Goal: Transaction & Acquisition: Subscribe to service/newsletter

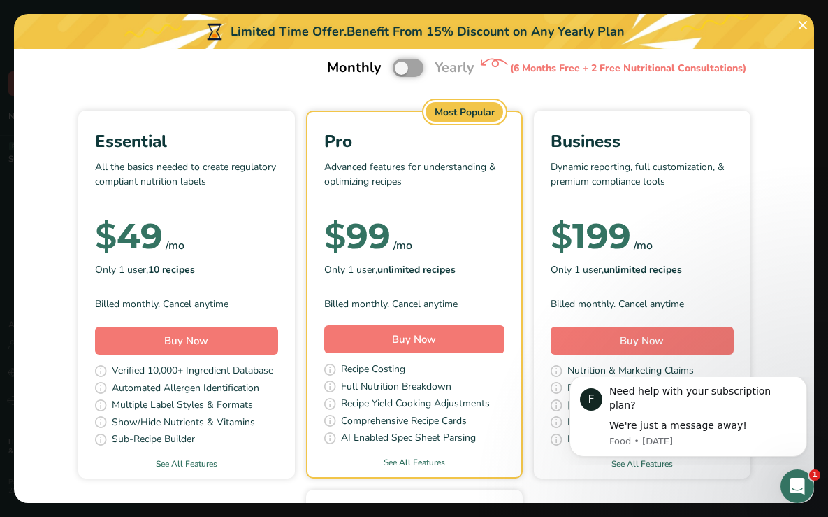
scroll to position [58, 0]
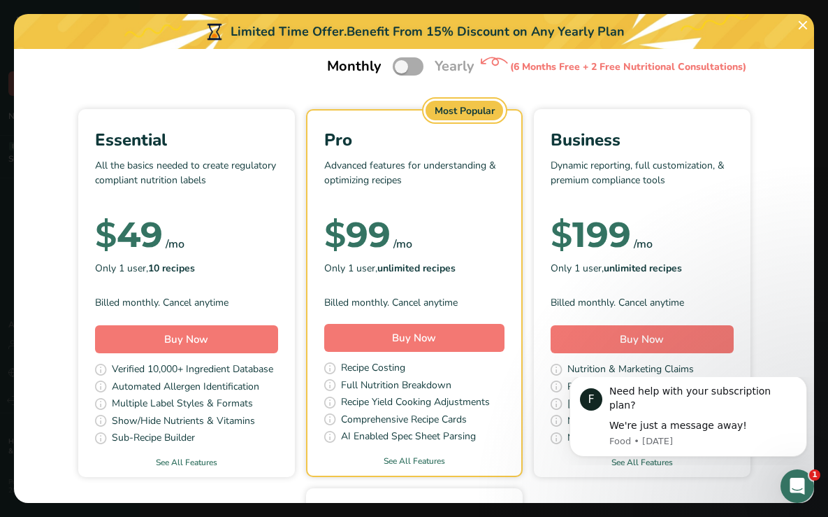
click at [414, 67] on span "Pick Your Pricing Plan Modal" at bounding box center [408, 65] width 31 height 17
click at [402, 67] on input "Pick Your Pricing Plan Modal" at bounding box center [397, 66] width 9 height 9
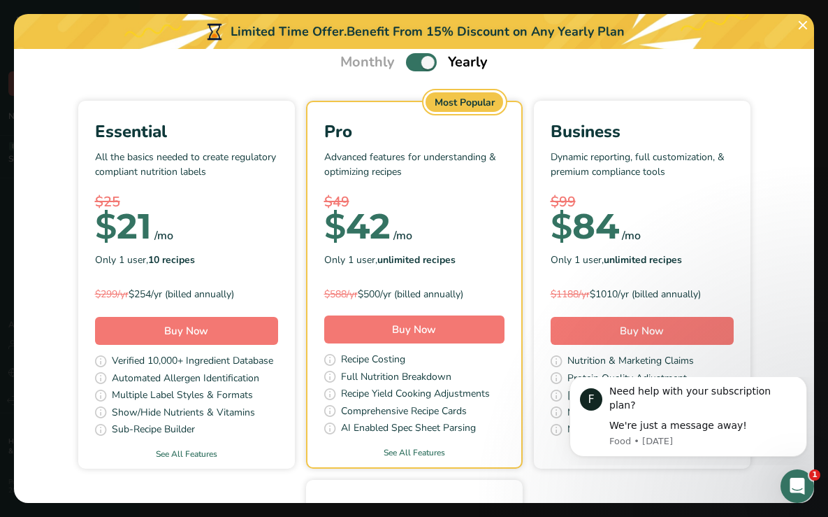
click at [415, 62] on span "Pick Your Pricing Plan Modal" at bounding box center [421, 61] width 31 height 17
click at [415, 62] on input "Pick Your Pricing Plan Modal" at bounding box center [410, 62] width 9 height 9
checkbox input "false"
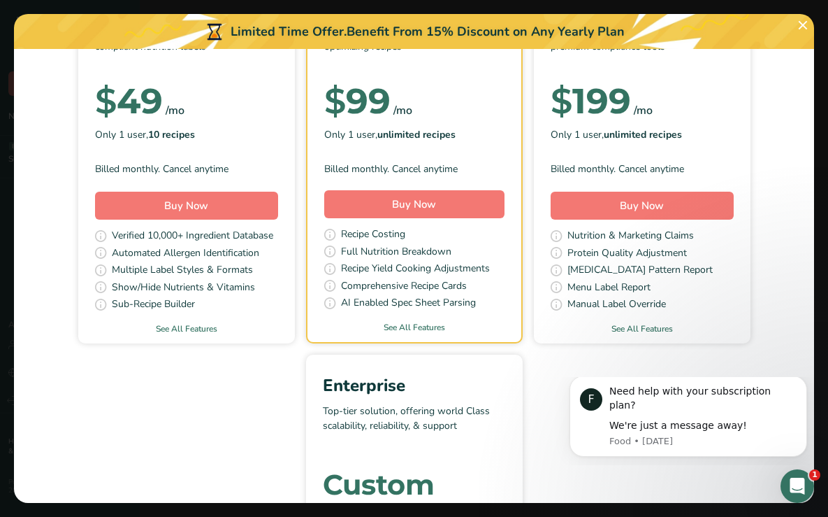
scroll to position [196, 0]
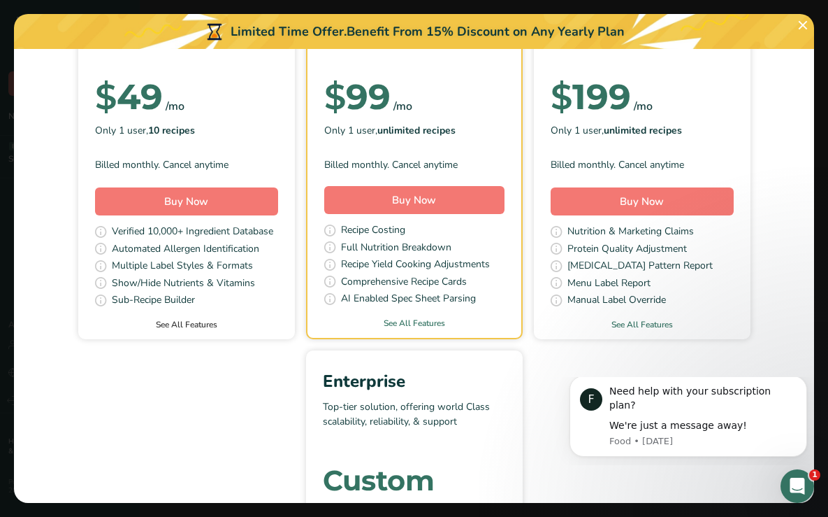
click at [191, 326] on link "See All Features" at bounding box center [186, 324] width 217 height 13
click at [211, 200] on button "Buy Now" at bounding box center [186, 201] width 183 height 28
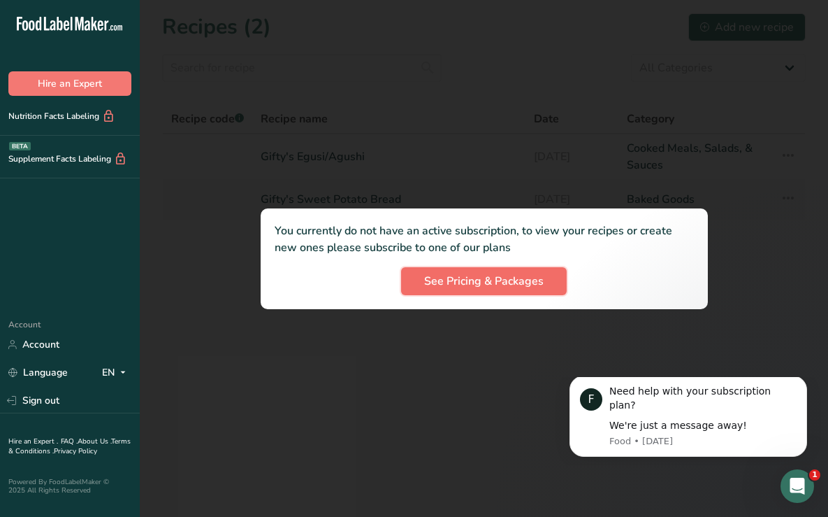
click at [503, 285] on span "See Pricing & Packages" at bounding box center [484, 281] width 120 height 17
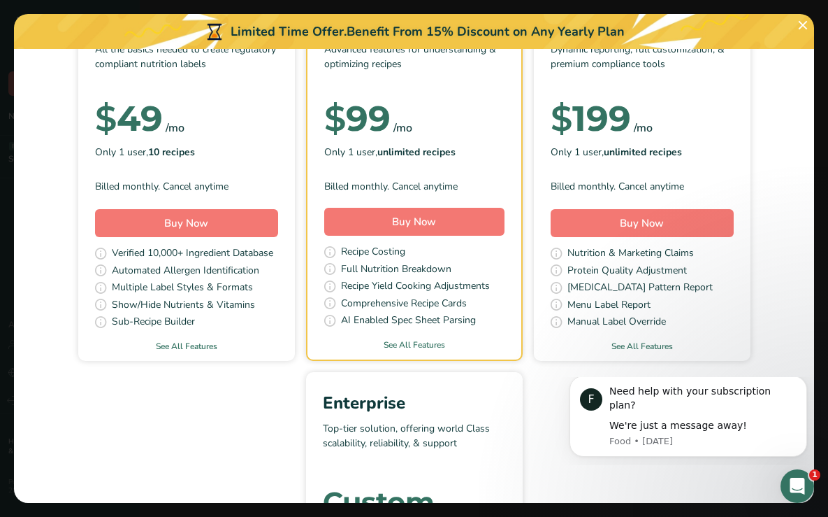
scroll to position [177, 0]
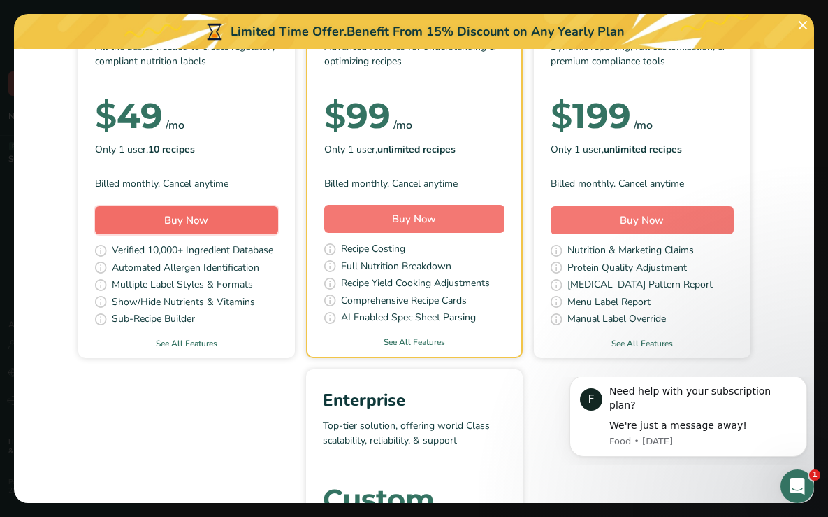
click at [188, 215] on span "Buy Now" at bounding box center [186, 220] width 44 height 14
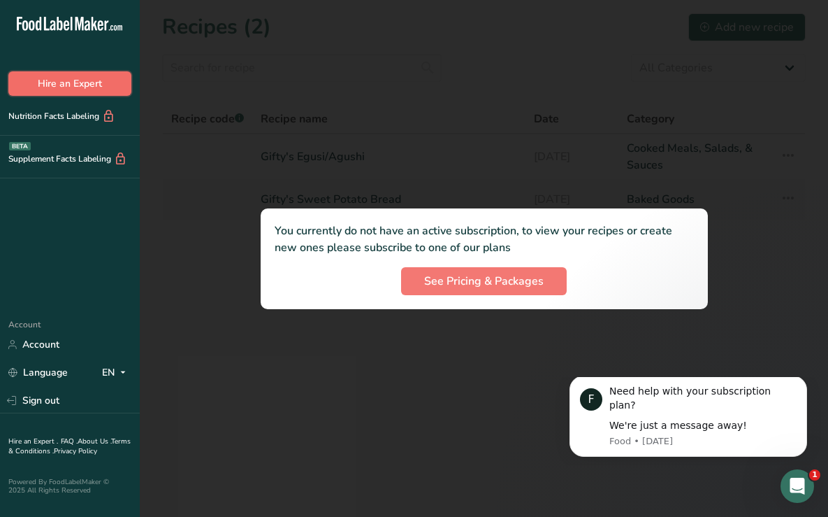
click at [64, 90] on button "Hire an Expert" at bounding box center [69, 83] width 123 height 24
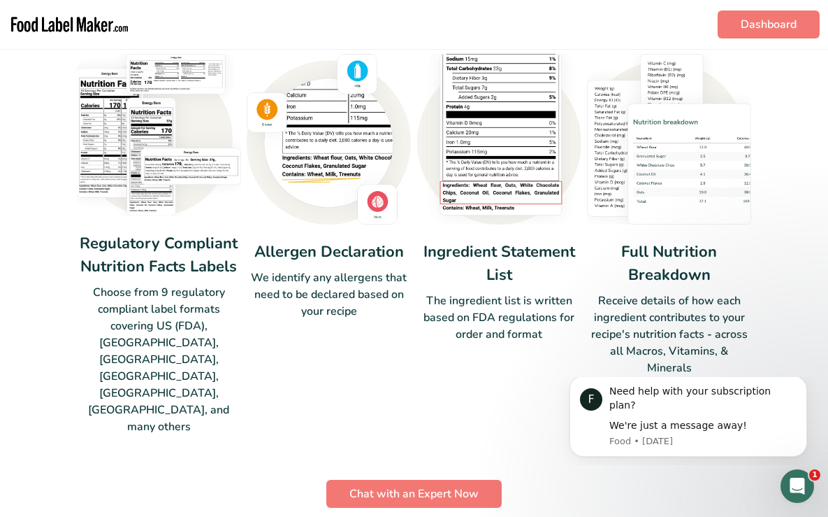
scroll to position [1326, 0]
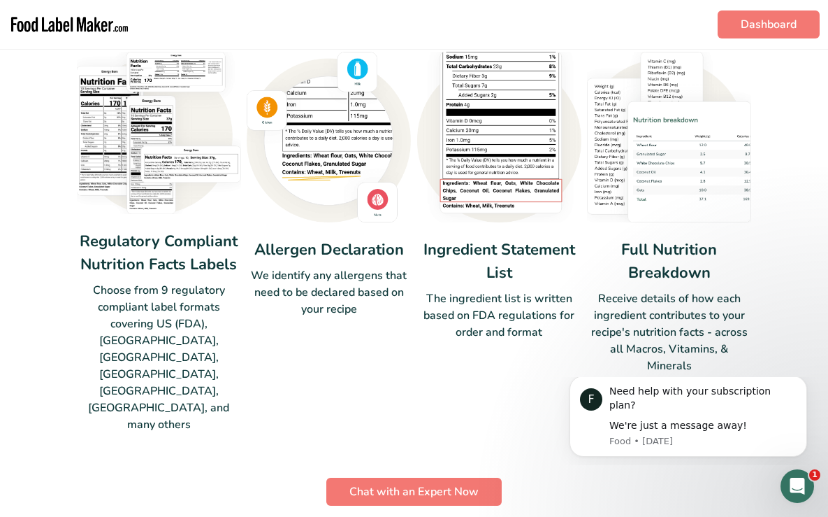
click at [110, 124] on img at bounding box center [159, 133] width 164 height 163
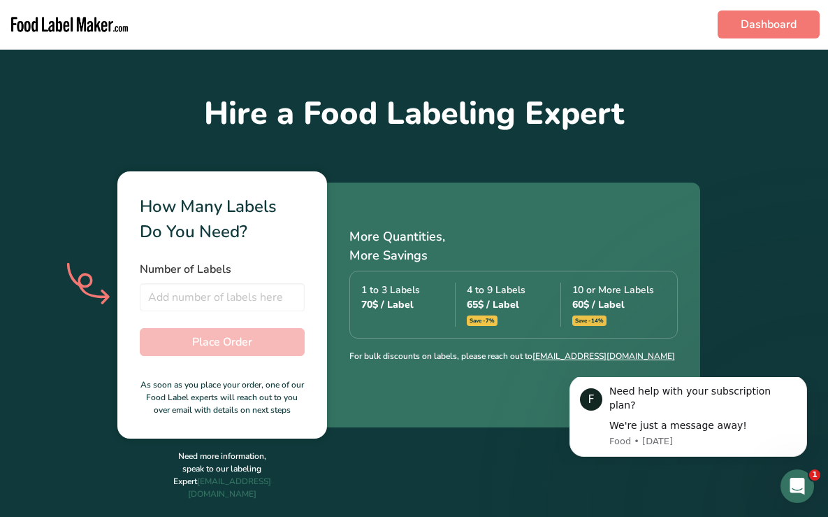
scroll to position [322, 0]
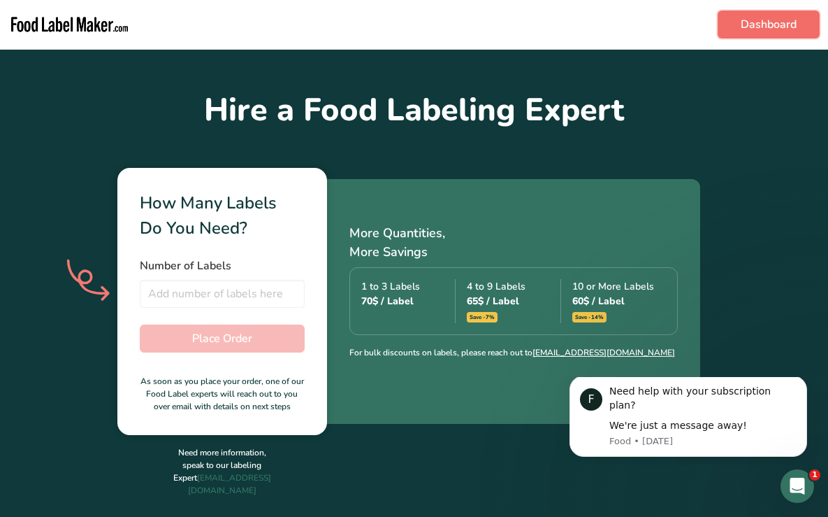
click at [753, 22] on link "Dashboard" at bounding box center [769, 24] width 102 height 28
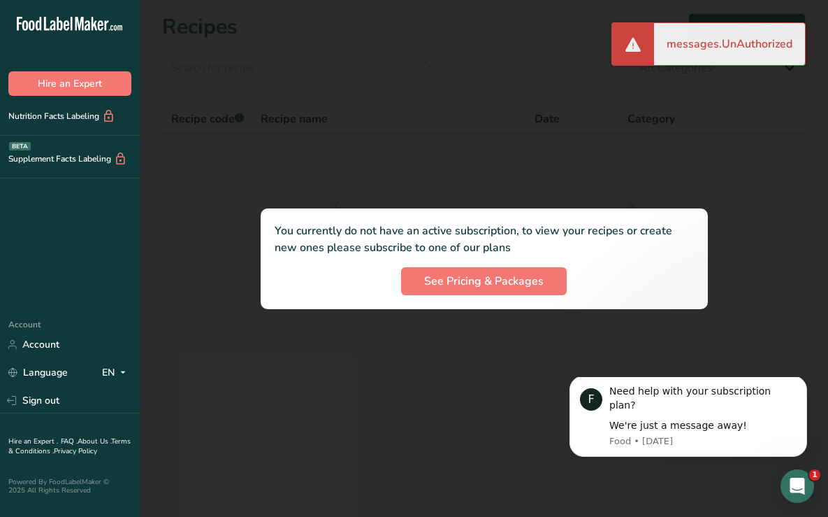
click at [740, 48] on div "messages.UnAuthorized" at bounding box center [729, 44] width 151 height 42
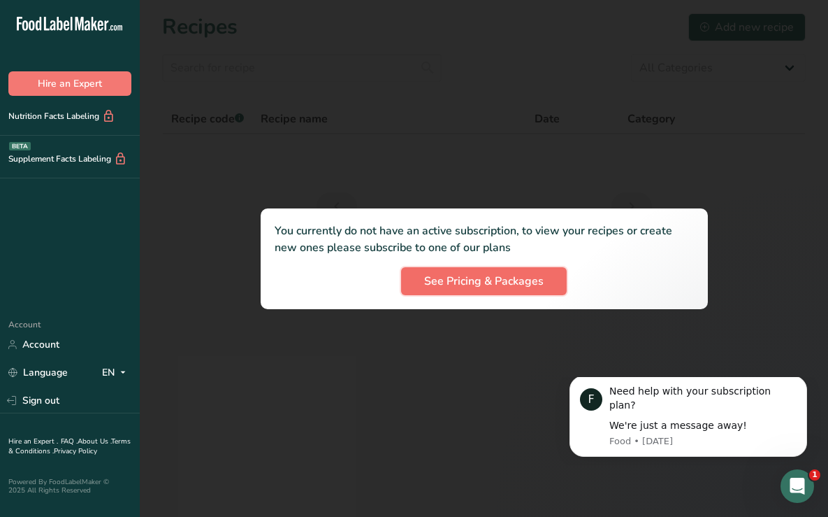
click at [481, 280] on span "See Pricing & Packages" at bounding box center [484, 281] width 120 height 17
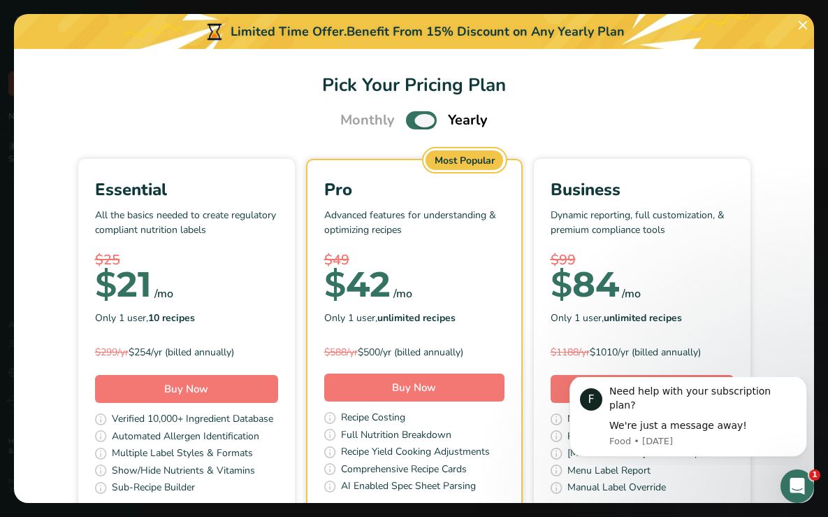
click at [416, 119] on span "Pick Your Pricing Plan Modal" at bounding box center [421, 119] width 31 height 17
click at [415, 119] on input "Pick Your Pricing Plan Modal" at bounding box center [410, 120] width 9 height 9
checkbox input "false"
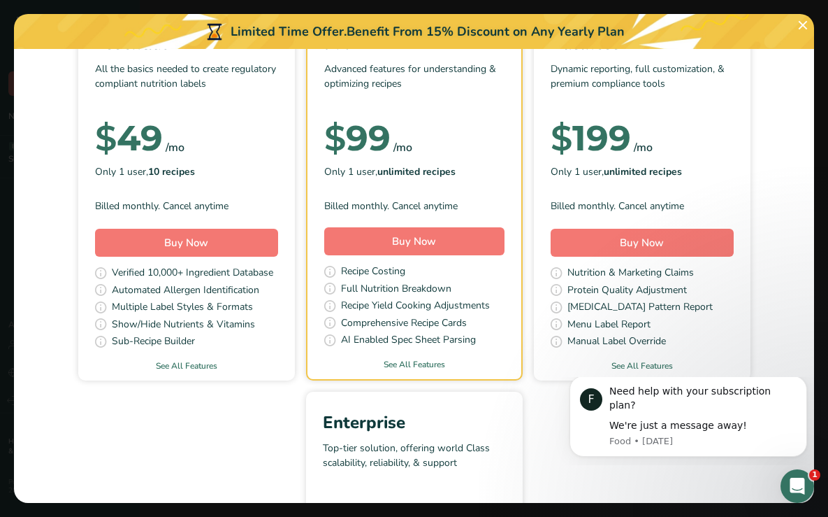
scroll to position [159, 0]
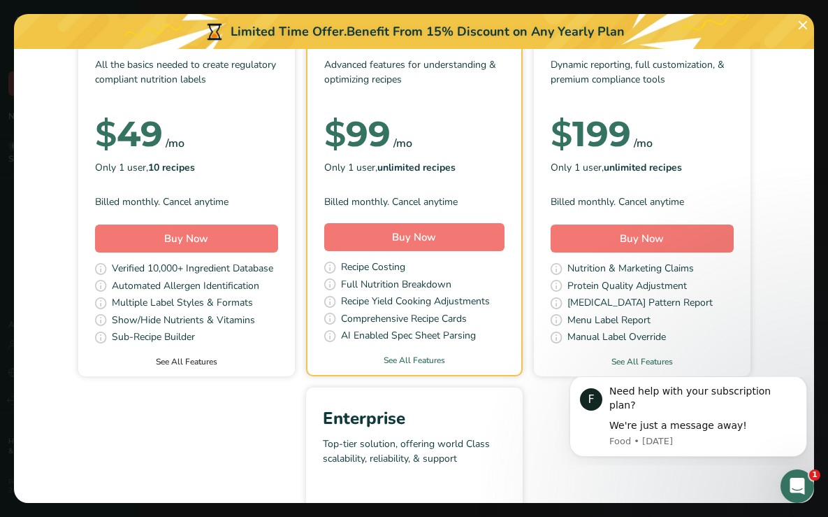
click at [184, 361] on link "See All Features" at bounding box center [186, 361] width 217 height 13
